Goal: Check status: Check status

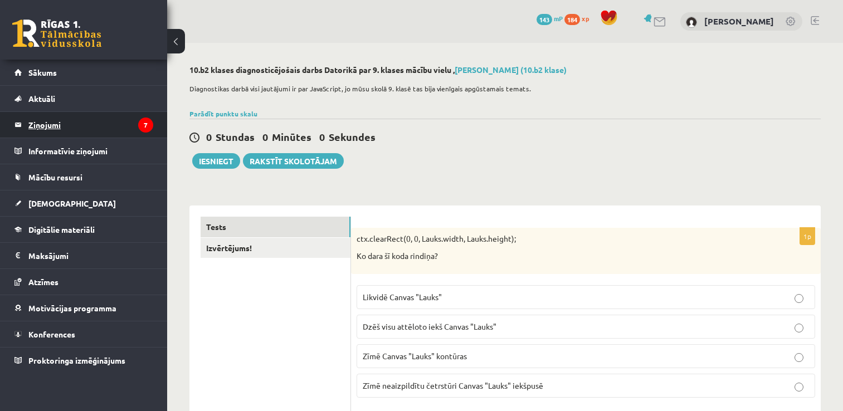
scroll to position [25, 0]
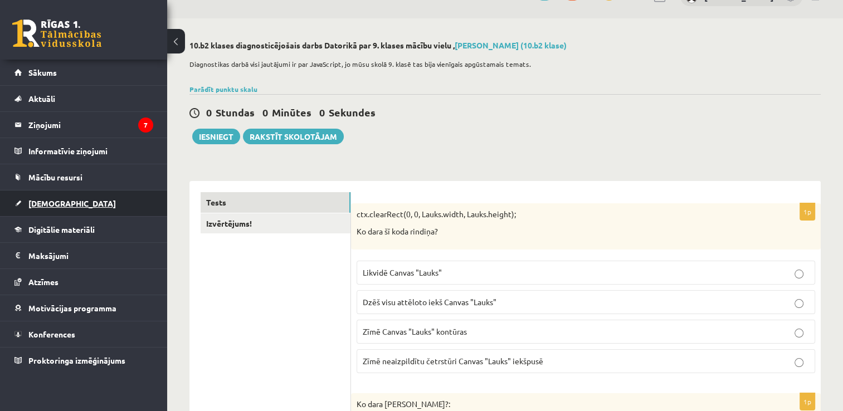
click at [49, 209] on link "[DEMOGRAPHIC_DATA]" at bounding box center [83, 203] width 139 height 26
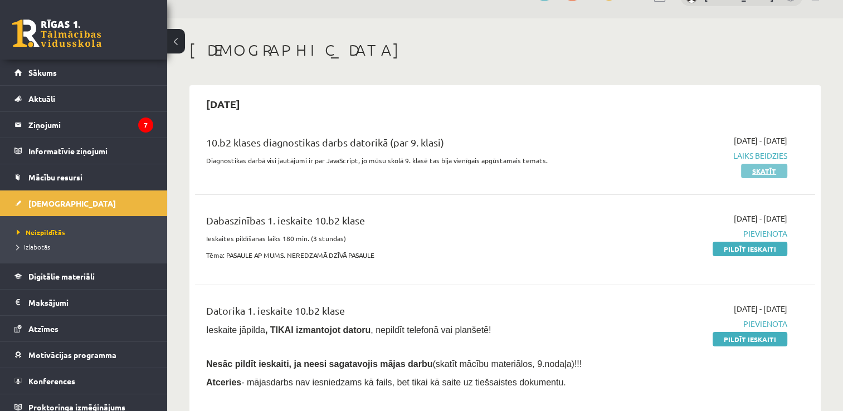
click at [758, 175] on link "Skatīt" at bounding box center [764, 171] width 46 height 14
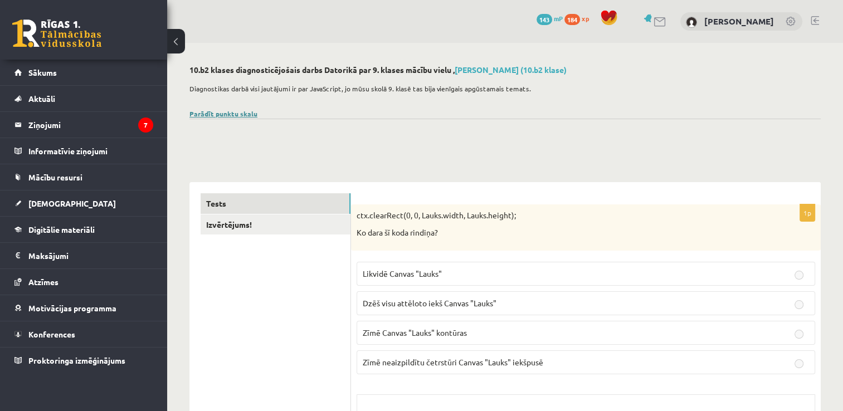
click at [229, 113] on link "Parādīt punktu skalu" at bounding box center [223, 113] width 68 height 9
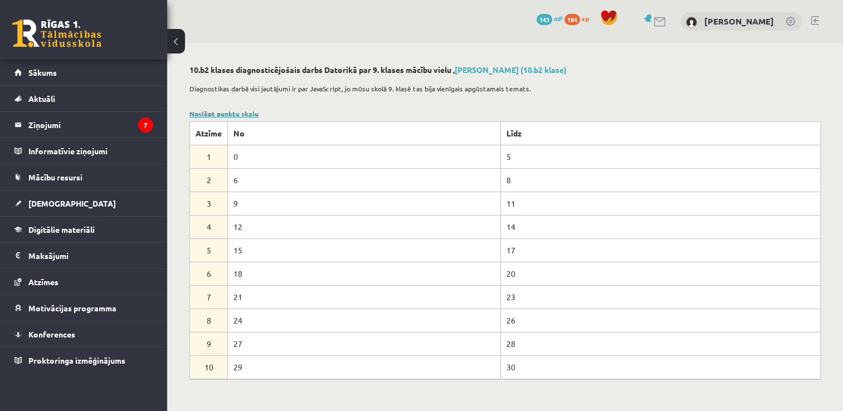
click at [214, 114] on link "Noslēpt punktu skalu" at bounding box center [223, 113] width 69 height 9
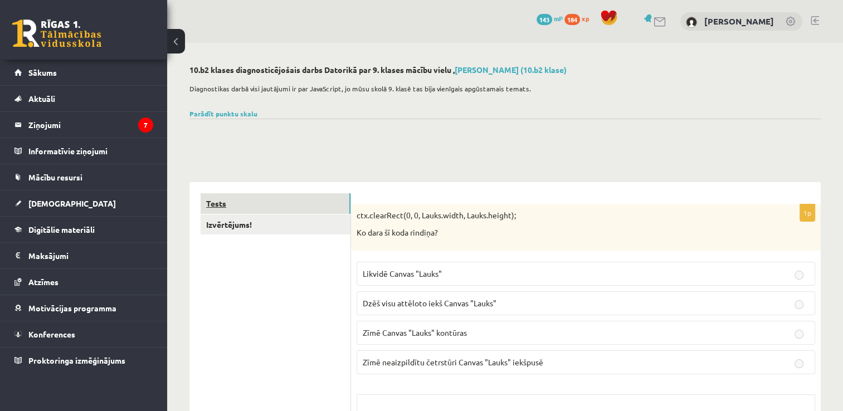
click at [258, 194] on link "Tests" at bounding box center [276, 203] width 150 height 21
click at [81, 234] on link "Digitālie materiāli" at bounding box center [83, 230] width 139 height 26
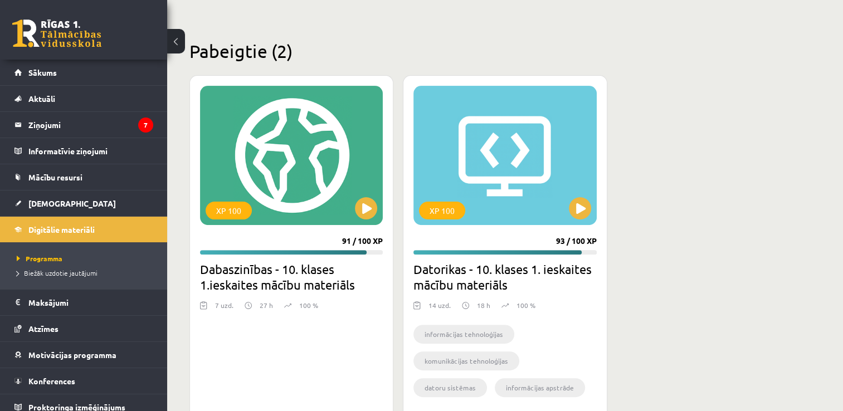
scroll to position [335, 0]
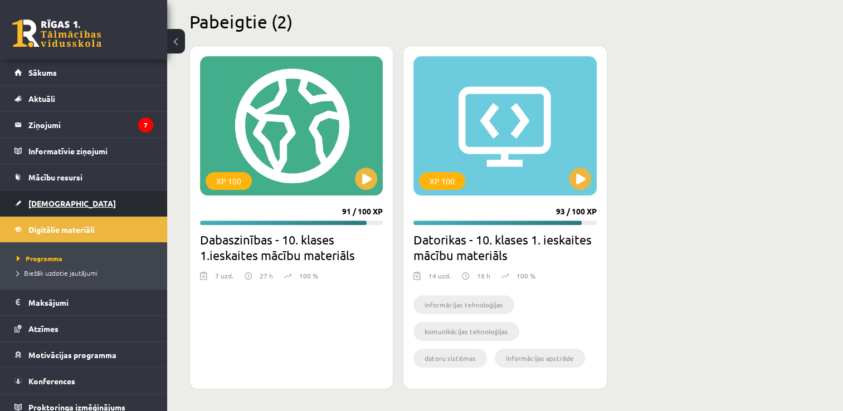
click at [51, 199] on span "[DEMOGRAPHIC_DATA]" at bounding box center [71, 203] width 87 height 10
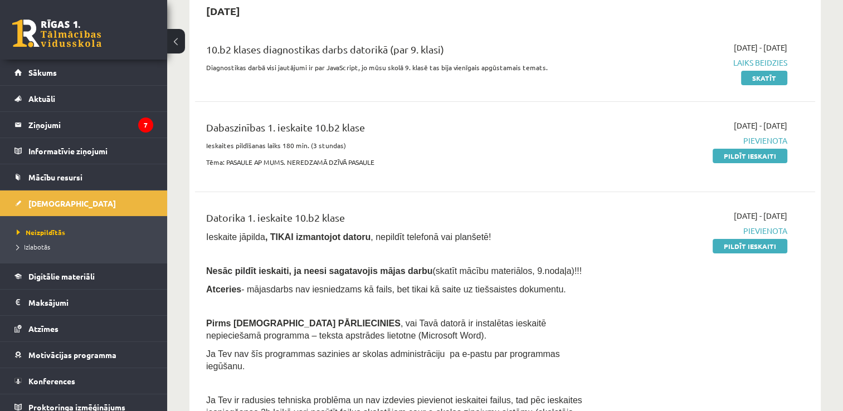
scroll to position [136, 0]
